Goal: Task Accomplishment & Management: Manage account settings

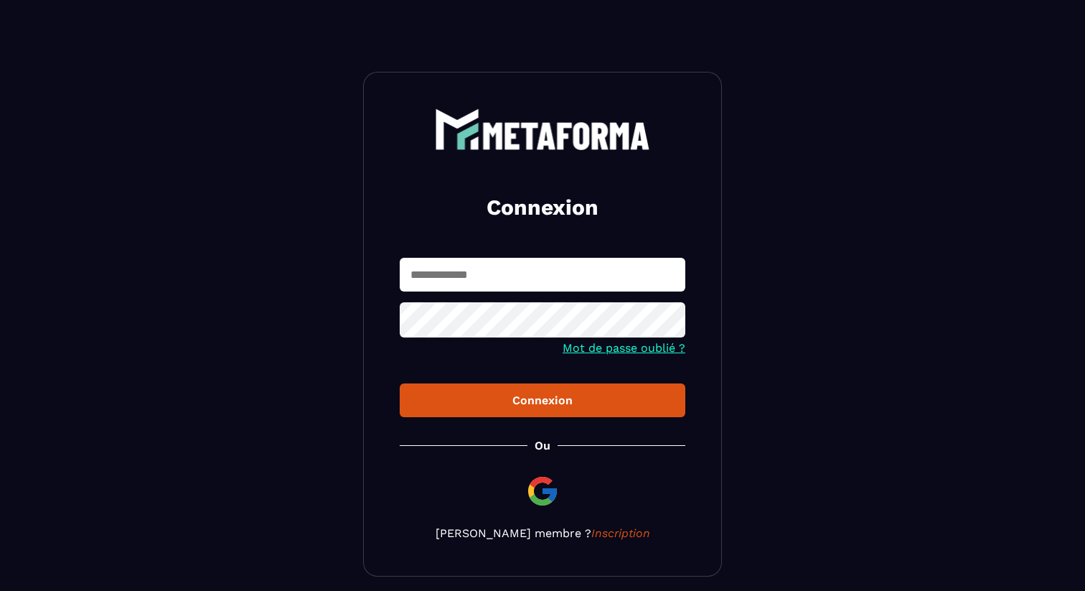
click at [454, 280] on input "text" at bounding box center [543, 275] width 286 height 34
type input "**********"
click at [665, 315] on icon at bounding box center [669, 321] width 17 height 17
click at [671, 317] on icon at bounding box center [669, 321] width 17 height 17
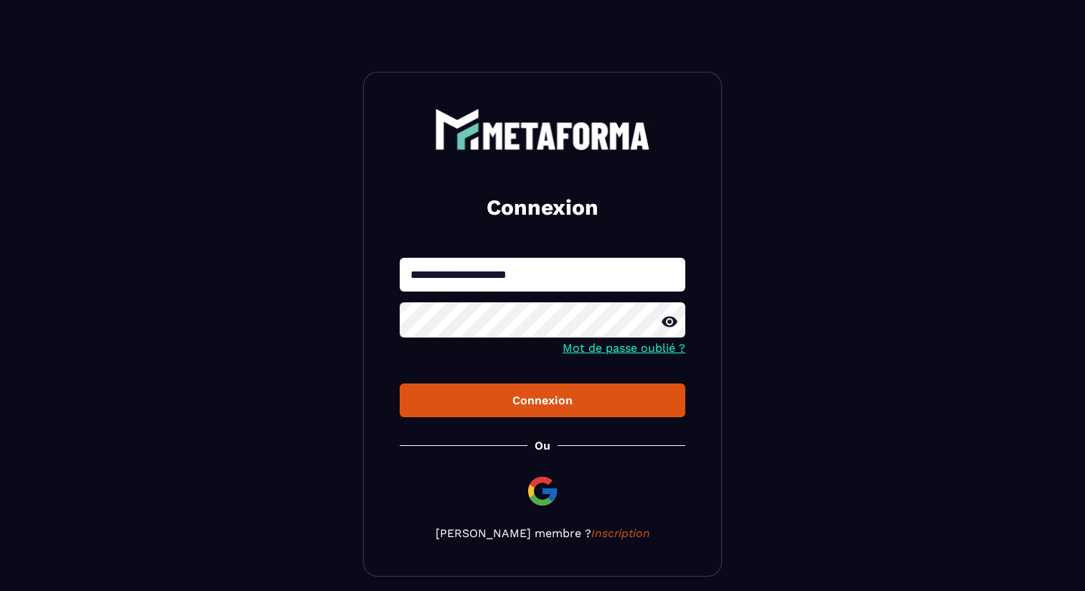
click at [487, 389] on button "Connexion" at bounding box center [543, 400] width 286 height 34
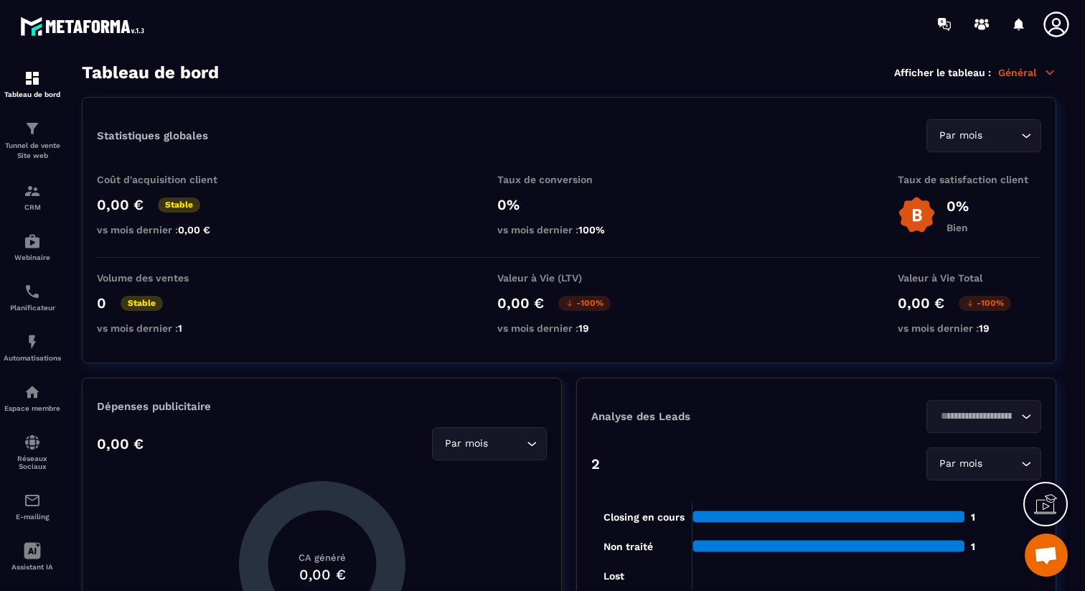
click at [1072, 24] on div at bounding box center [1060, 24] width 36 height 26
click at [1067, 24] on icon at bounding box center [1056, 24] width 29 height 29
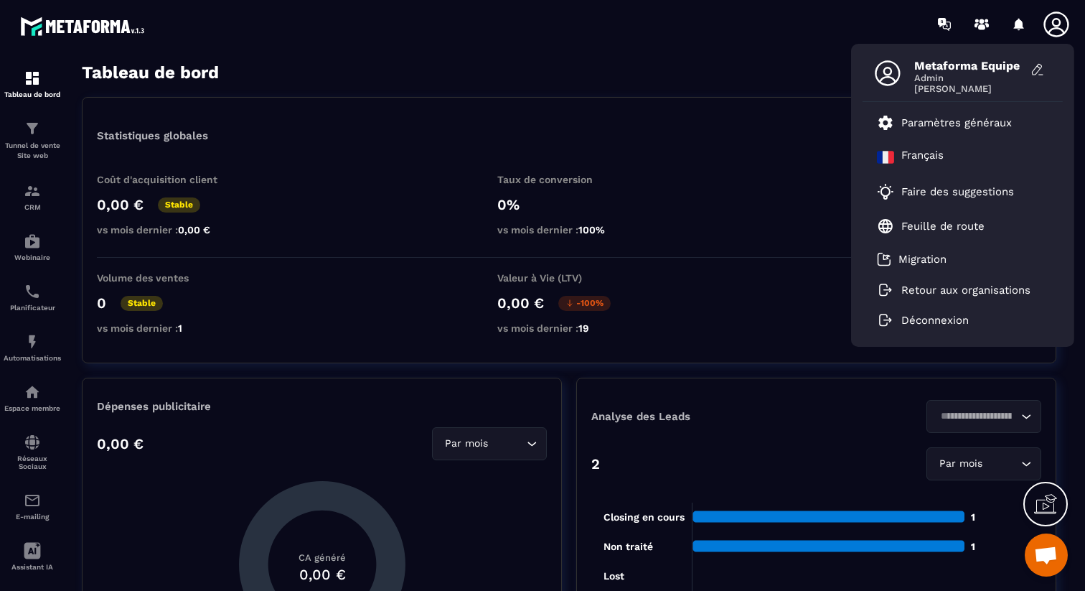
click at [1063, 24] on icon at bounding box center [1056, 24] width 29 height 29
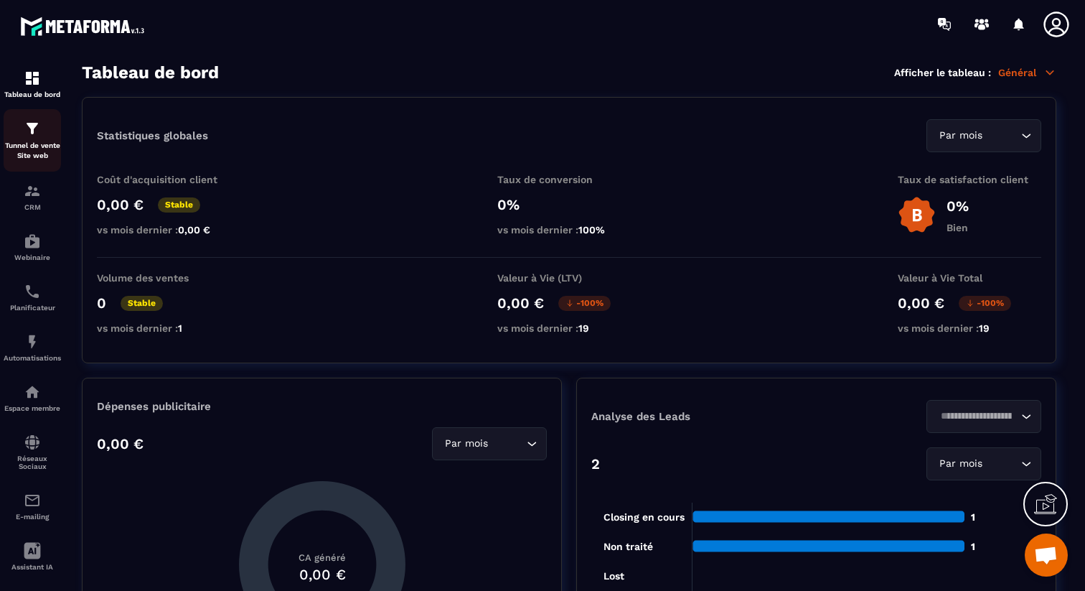
click at [33, 139] on div "Tunnel de vente Site web" at bounding box center [32, 140] width 57 height 41
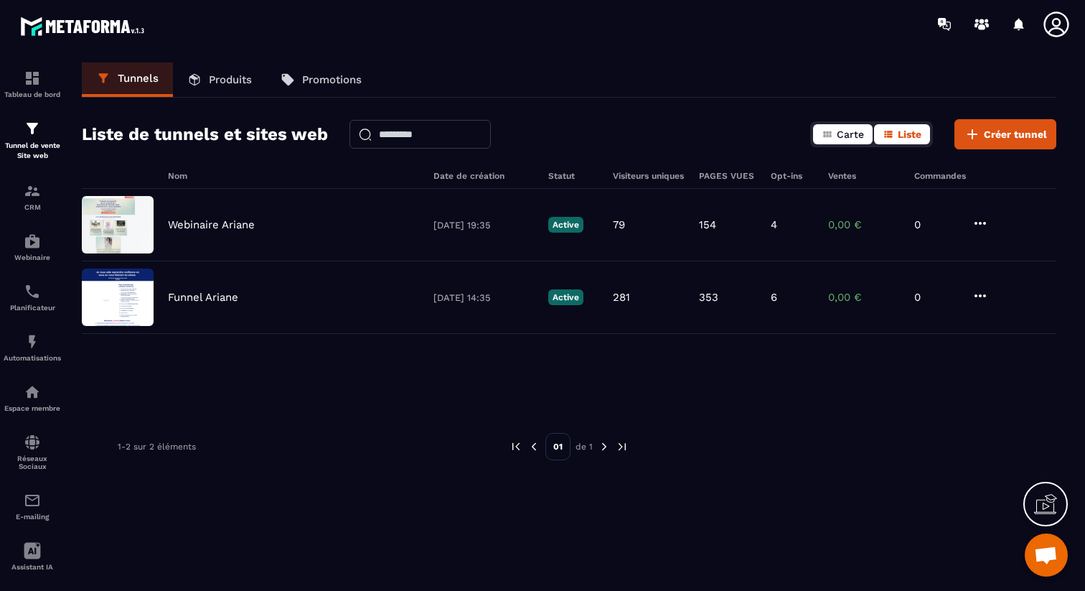
click at [836, 139] on button "Carte" at bounding box center [843, 134] width 60 height 20
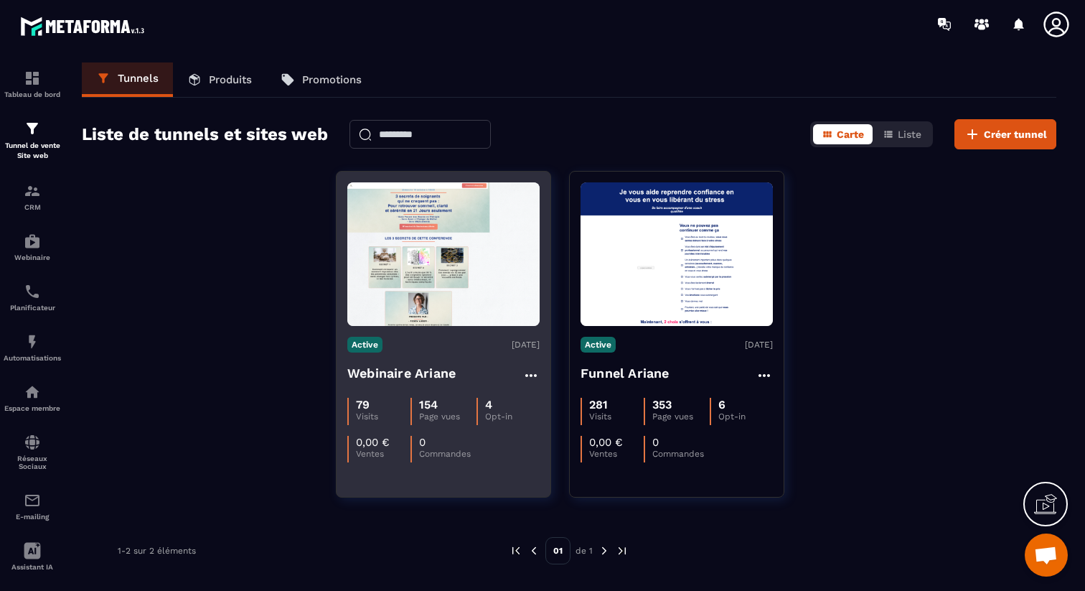
click at [420, 355] on div "Active [DATE] Webinaire Ariane 79 Visits 154 Page vues 4 Opt-in 0,00 € Ventes 0…" at bounding box center [444, 394] width 214 height 136
click at [385, 376] on h4 "Webinaire Ariane" at bounding box center [401, 373] width 108 height 20
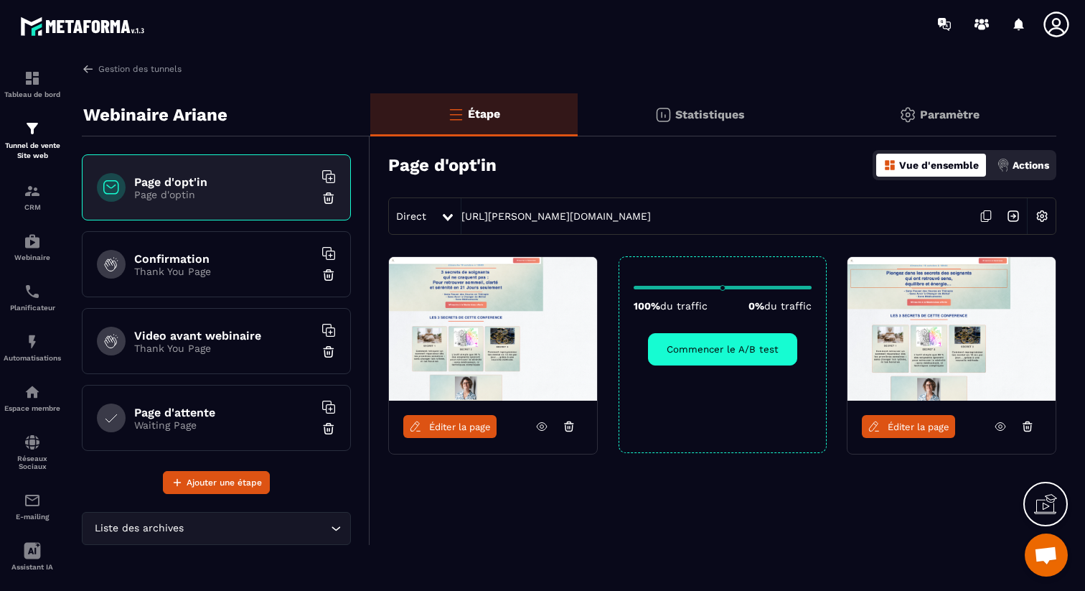
click at [1044, 163] on p "Actions" at bounding box center [1031, 164] width 37 height 11
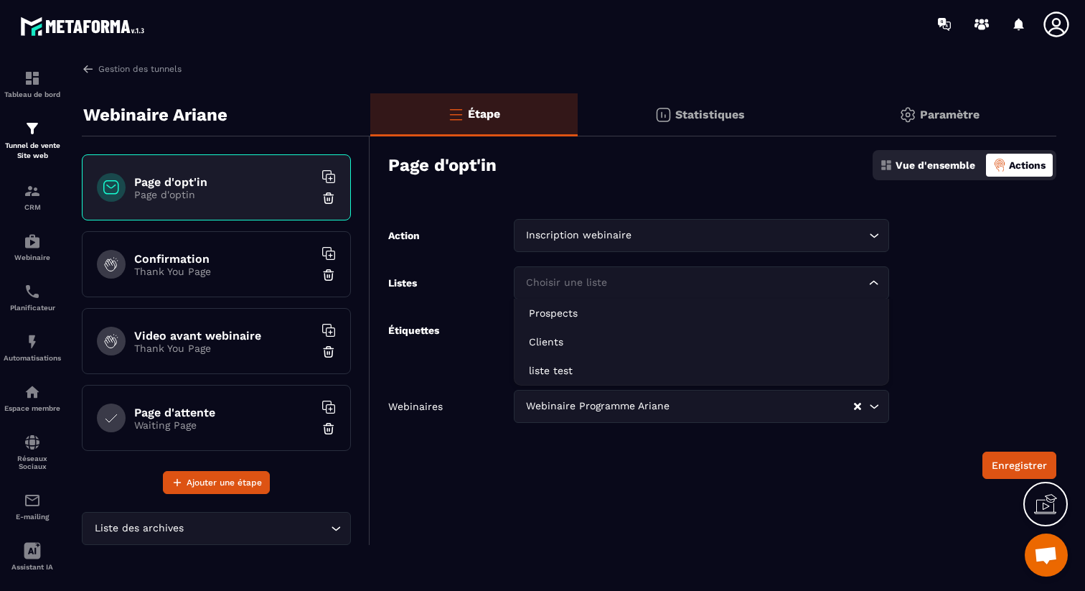
click at [802, 268] on div "Choisir une liste Loading..." at bounding box center [702, 282] width 376 height 33
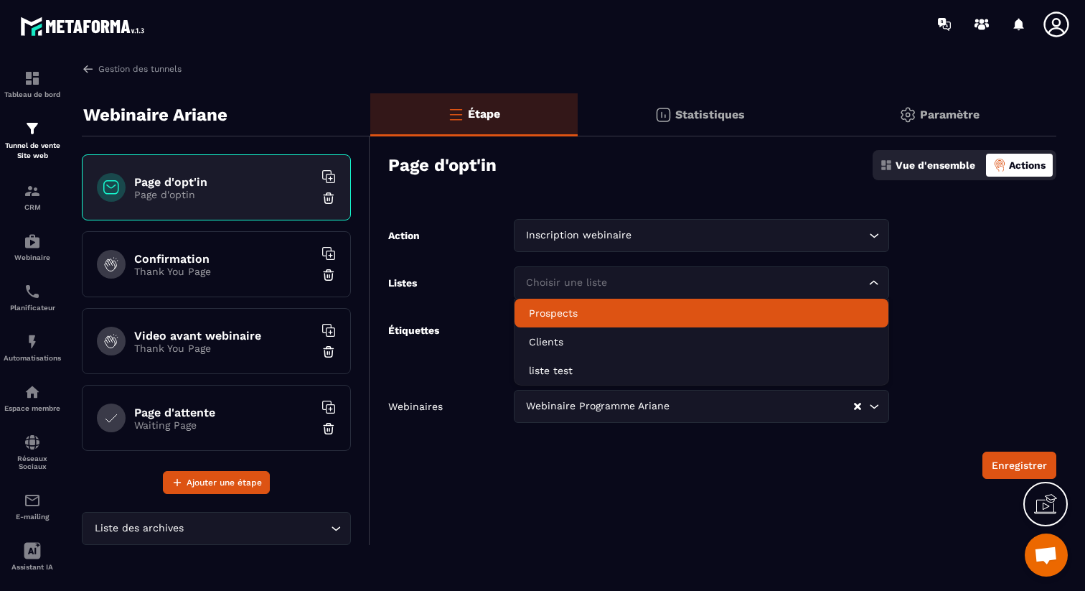
click at [761, 310] on p "Prospects" at bounding box center [702, 313] width 346 height 14
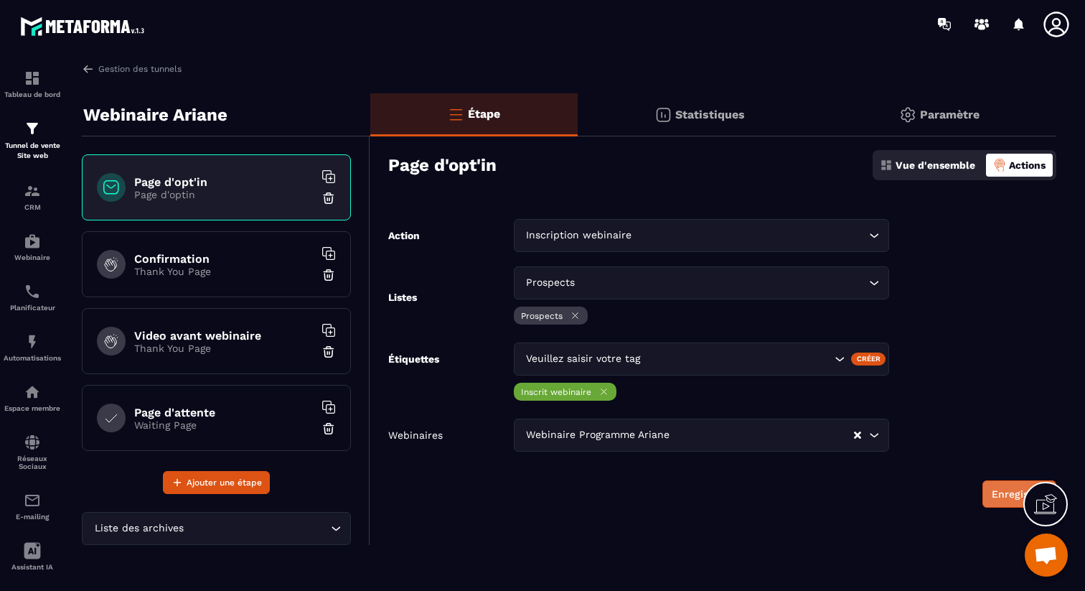
click at [990, 492] on button "Enregistrer" at bounding box center [1020, 493] width 74 height 27
click at [31, 244] on img at bounding box center [32, 241] width 17 height 17
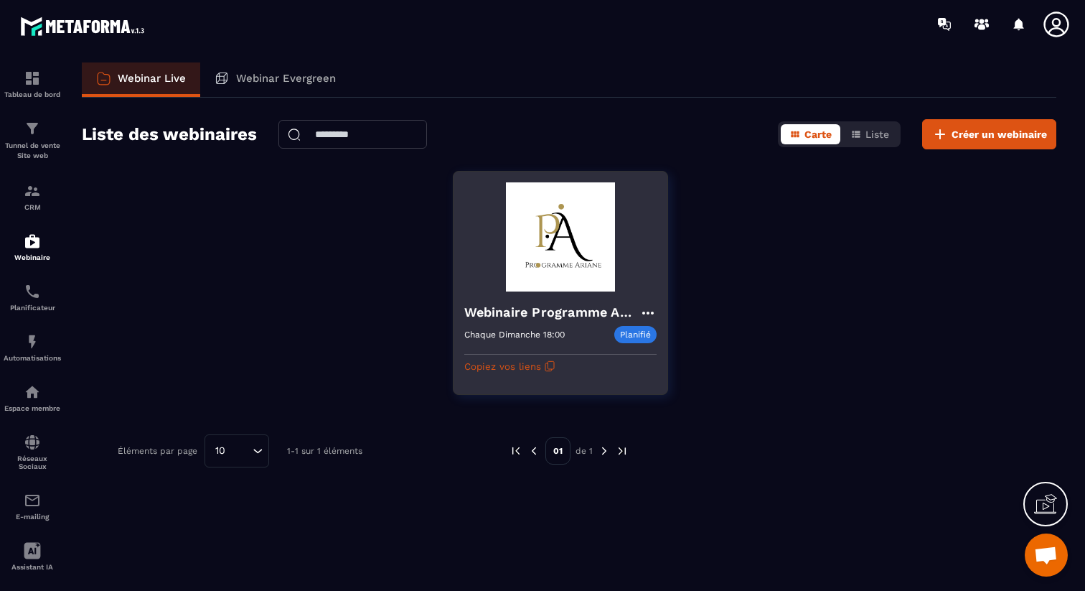
click at [541, 313] on h4 "Webinaire Programme Ariane" at bounding box center [551, 312] width 175 height 20
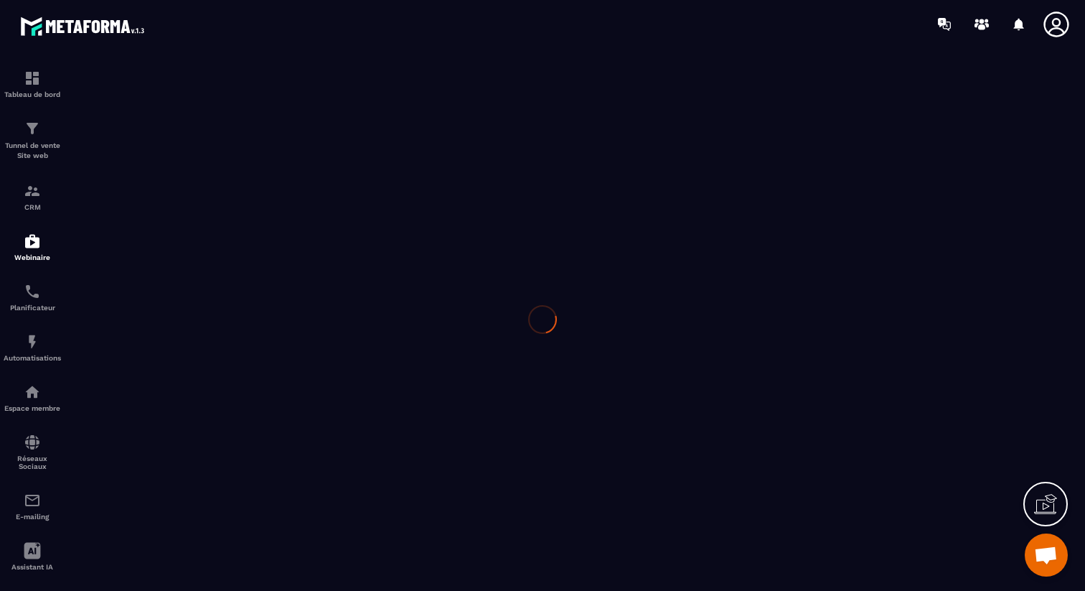
type input "**********"
type textarea "**********"
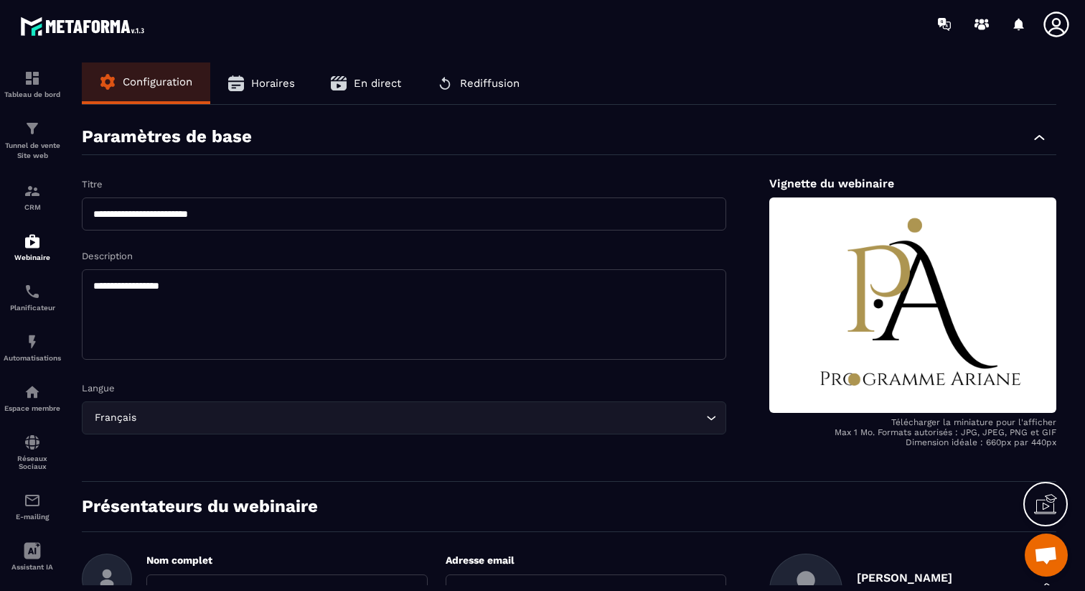
click at [293, 83] on span "Horaires" at bounding box center [273, 83] width 44 height 13
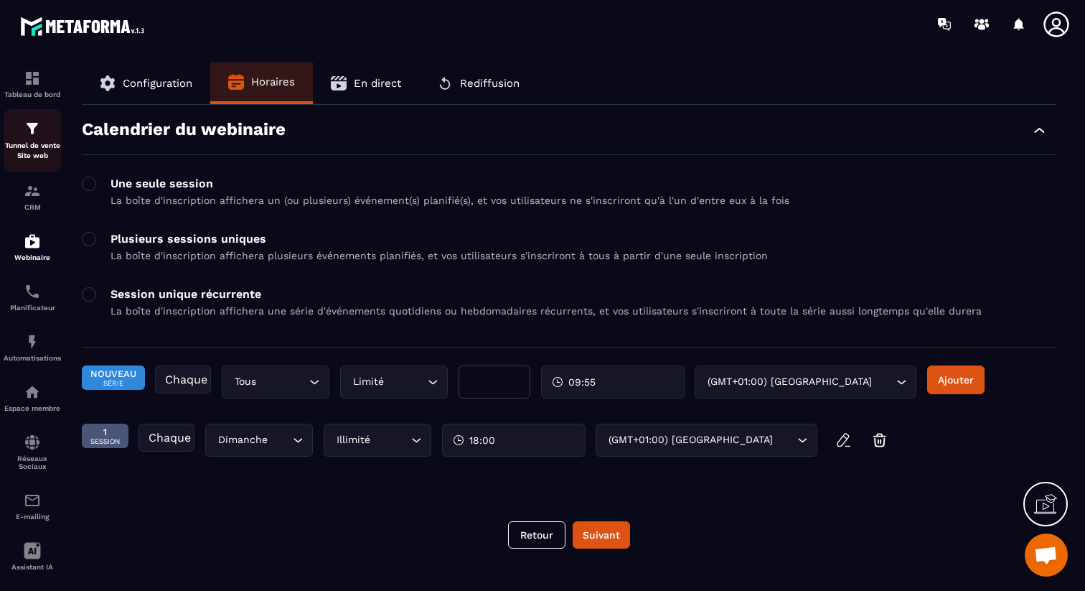
click at [34, 144] on p "Tunnel de vente Site web" at bounding box center [32, 151] width 57 height 20
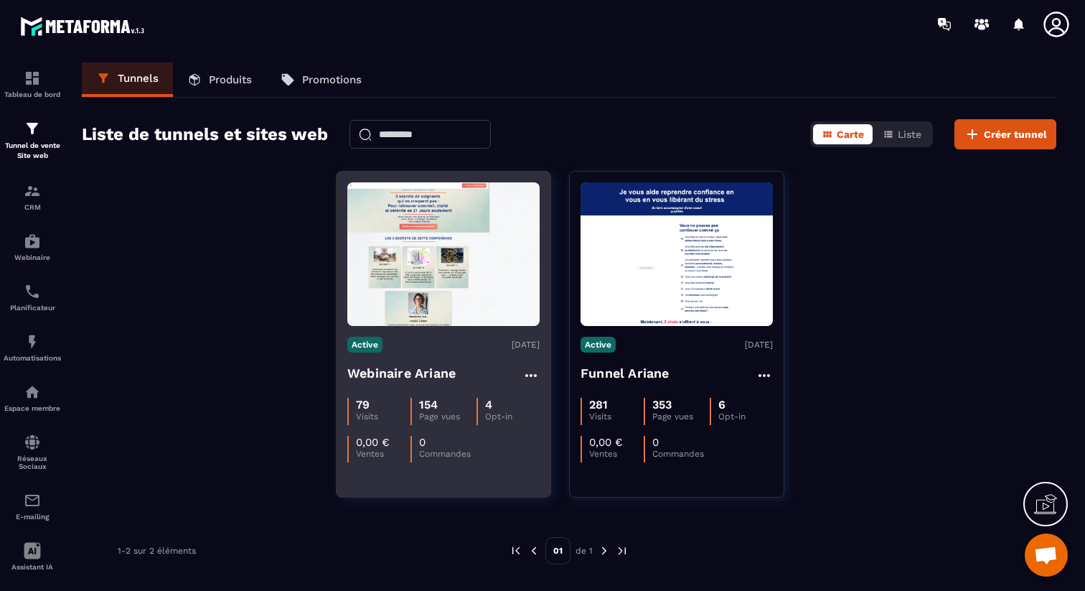
click at [429, 373] on h4 "Webinaire Ariane" at bounding box center [401, 373] width 108 height 20
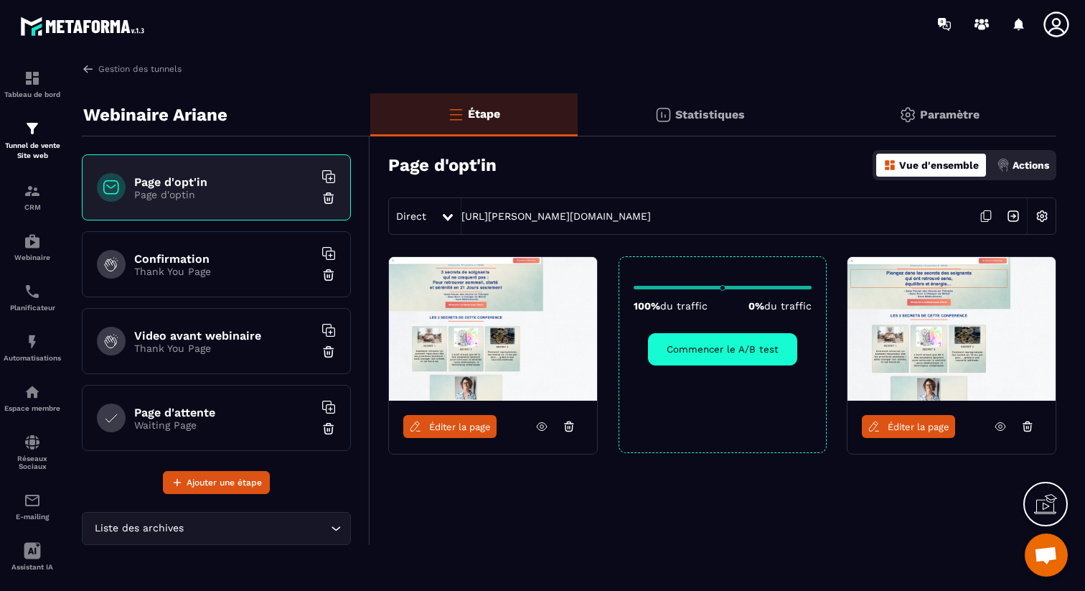
click at [450, 431] on span "Éditer la page" at bounding box center [460, 426] width 62 height 11
